Goal: Task Accomplishment & Management: Manage account settings

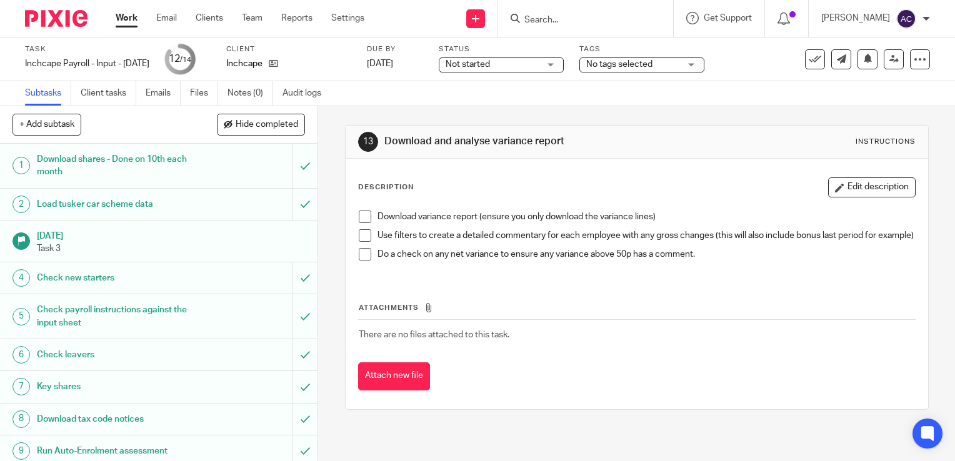
scroll to position [178, 0]
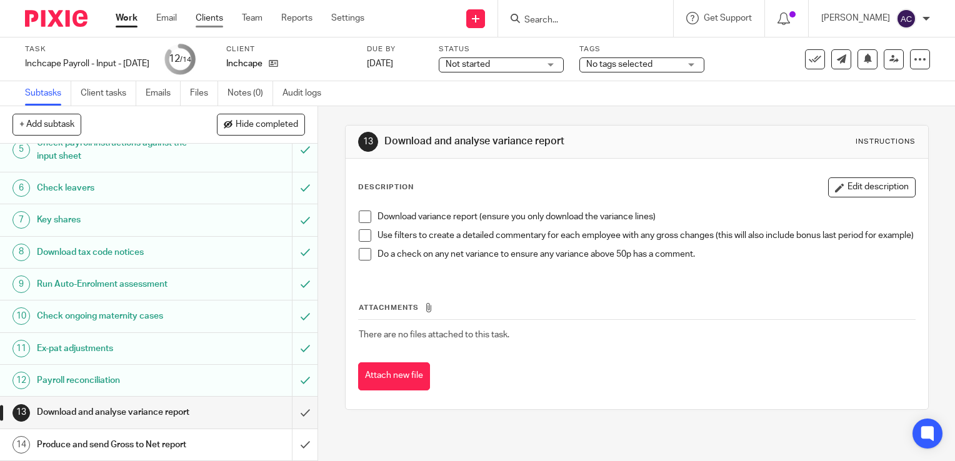
click at [209, 19] on link "Clients" at bounding box center [210, 18] width 28 height 13
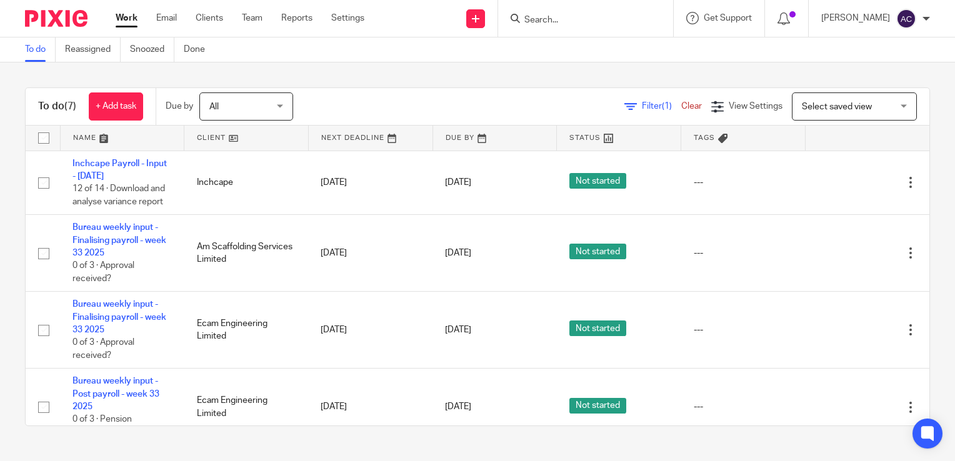
click at [49, 134] on input "checkbox" at bounding box center [44, 138] width 24 height 24
checkbox input "true"
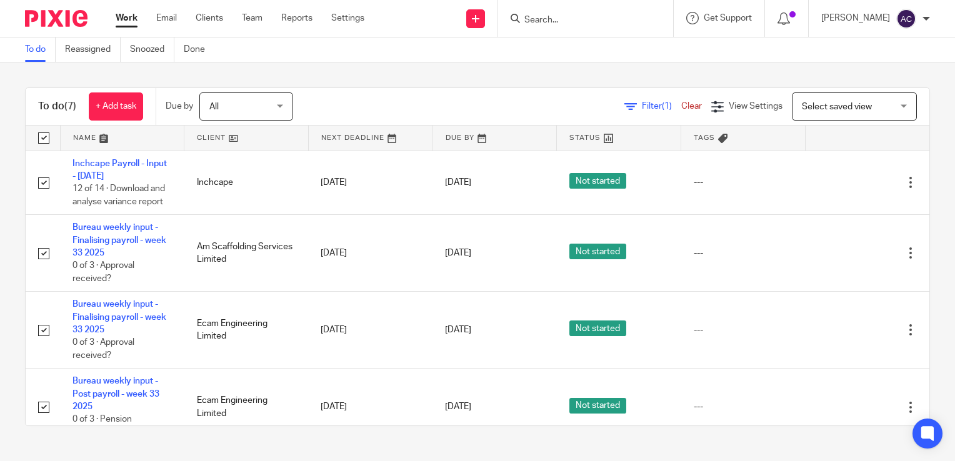
checkbox input "true"
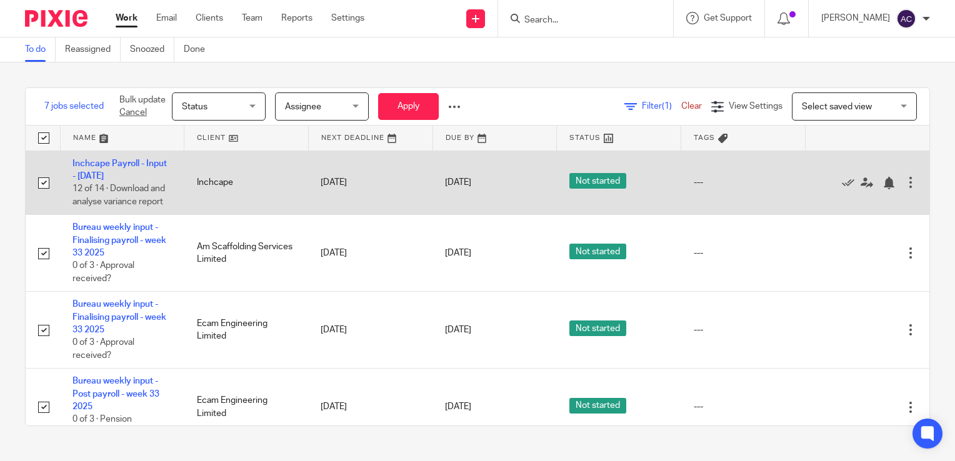
click at [47, 189] on input "checkbox" at bounding box center [44, 183] width 24 height 24
checkbox input "false"
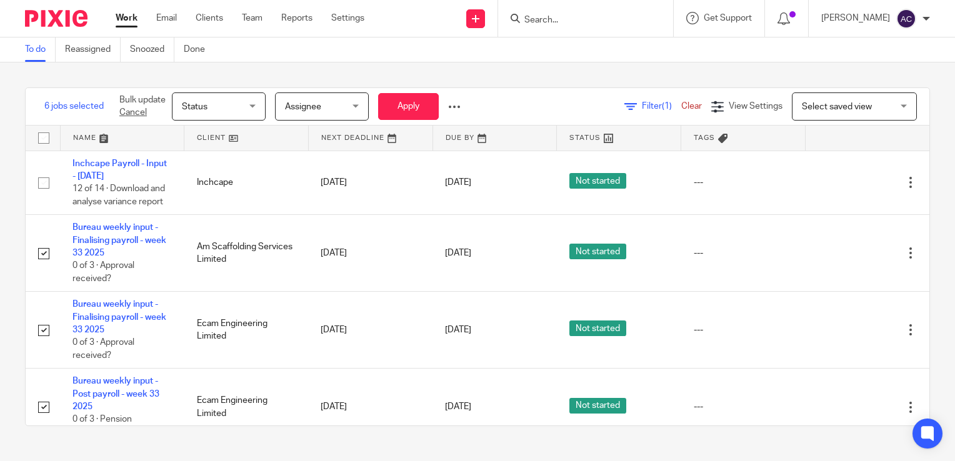
click at [318, 116] on span "Assignee" at bounding box center [318, 106] width 66 height 26
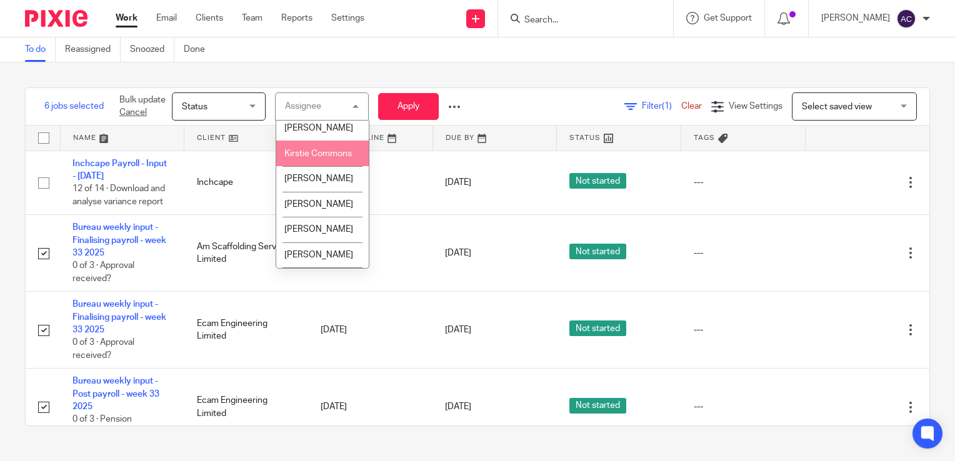
scroll to position [207, 0]
drag, startPoint x: 315, startPoint y: 197, endPoint x: 336, endPoint y: 196, distance: 20.6
click at [336, 159] on span "Lauren Ruffles" at bounding box center [318, 154] width 69 height 9
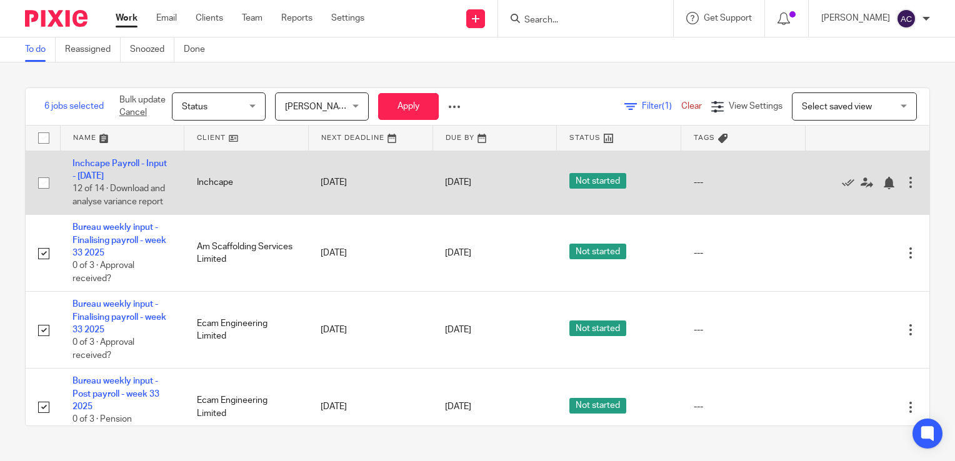
click at [336, 196] on td "[DATE]" at bounding box center [370, 183] width 124 height 64
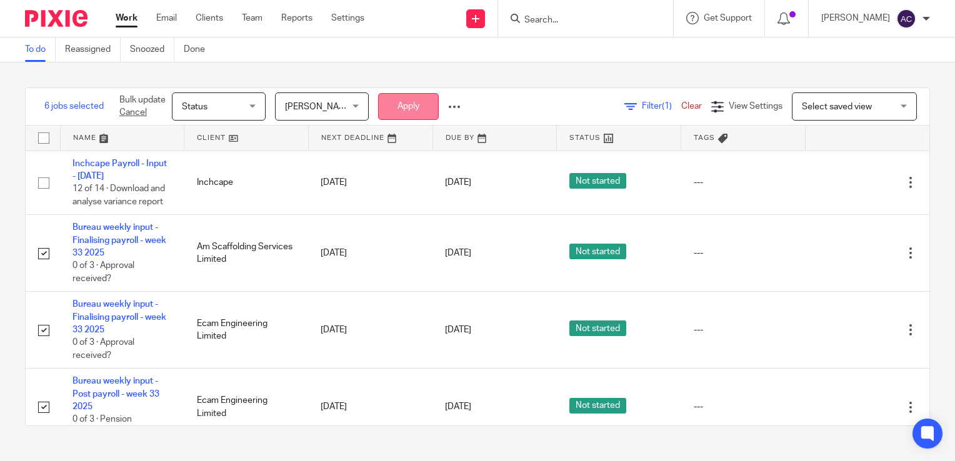
click at [400, 109] on button "Apply" at bounding box center [408, 106] width 61 height 27
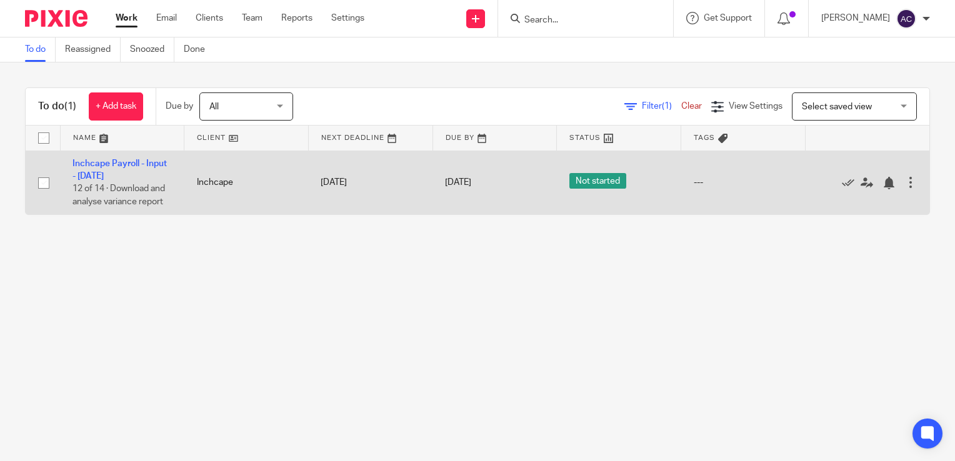
click at [118, 168] on td "Inchcape Payroll - Input - [DATE] 12 of 14 · Download and analyse variance repo…" at bounding box center [122, 183] width 124 height 64
click at [118, 169] on td "Inchcape Payroll - Input - [DATE] 12 of 14 · Download and analyse variance repo…" at bounding box center [122, 183] width 124 height 64
click at [118, 180] on td "Inchcape Payroll - Input - [DATE] 12 of 14 · Download and analyse variance repo…" at bounding box center [122, 183] width 124 height 64
click at [111, 178] on link "Inchcape Payroll - Input - [DATE]" at bounding box center [120, 169] width 94 height 21
